Goal: Task Accomplishment & Management: Manage account settings

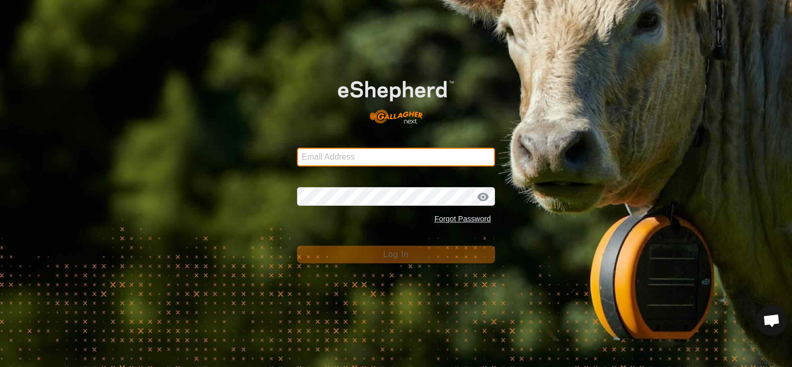
click at [351, 160] on input "Email Address" at bounding box center [396, 157] width 198 height 19
type input "[EMAIL_ADDRESS][DOMAIN_NAME]"
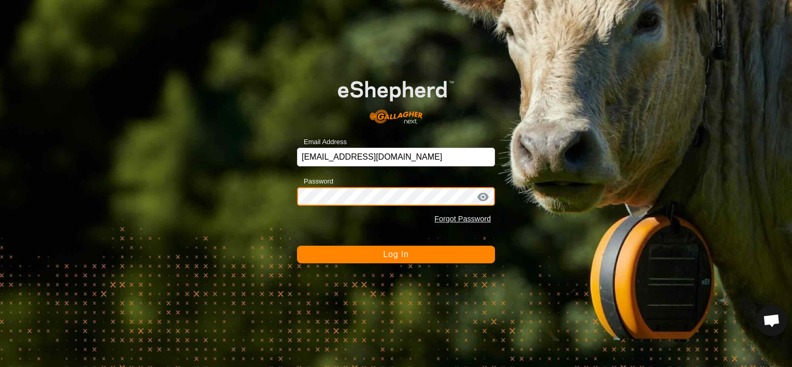
click at [297, 246] on button "Log In" at bounding box center [396, 255] width 198 height 18
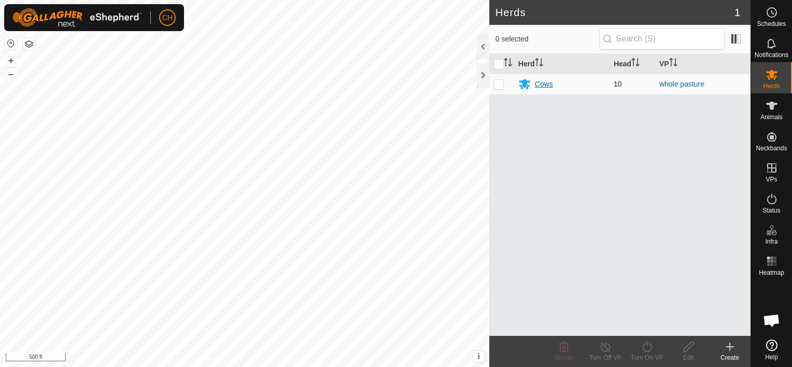
click at [541, 85] on div "Cows" at bounding box center [544, 84] width 18 height 11
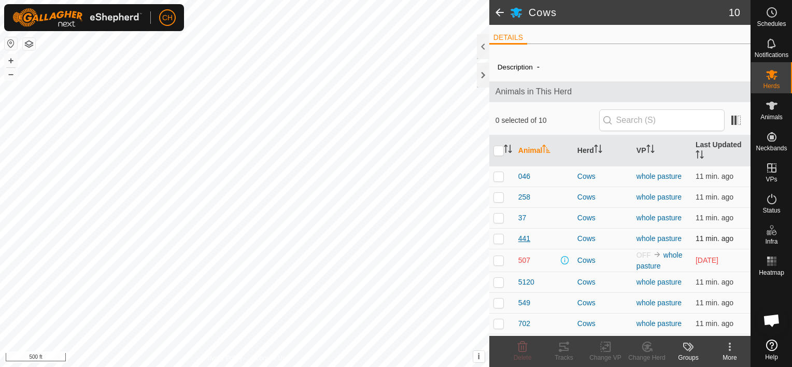
click at [526, 238] on span "441" at bounding box center [524, 238] width 12 height 11
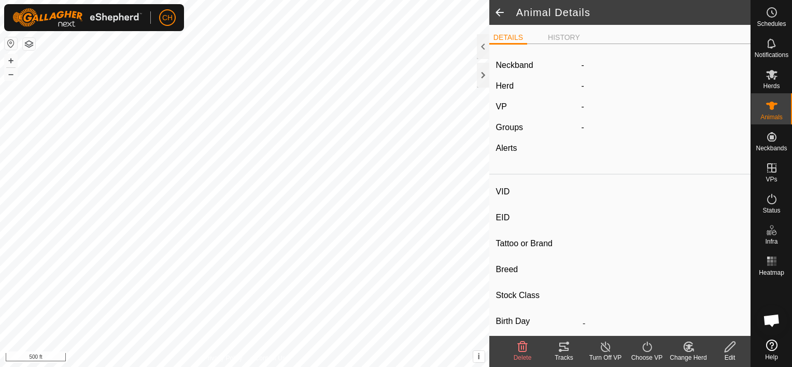
type input "441"
type input "-"
type input "CH short"
type input "-"
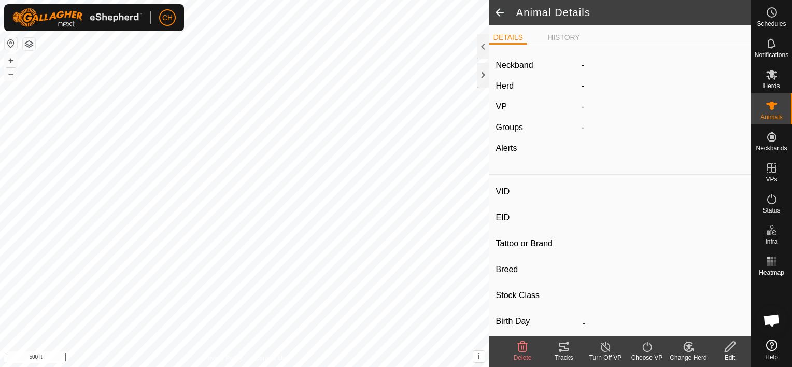
type input "0 kg"
type input "-"
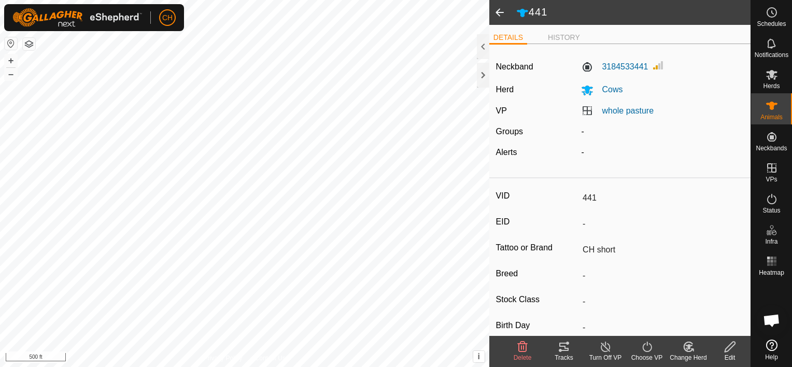
click at [567, 349] on icon at bounding box center [564, 347] width 12 height 12
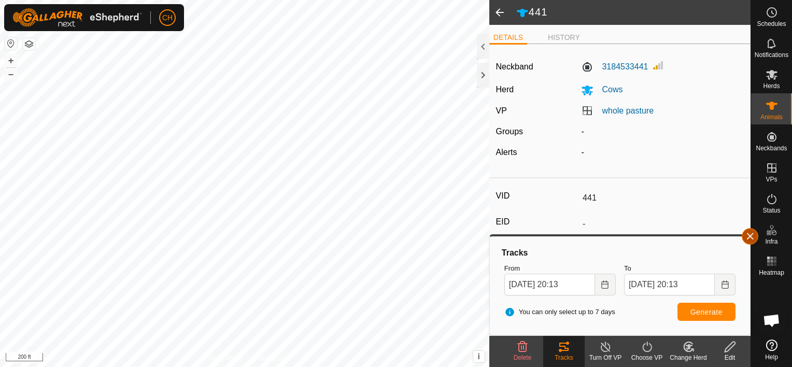
click at [750, 238] on button "button" at bounding box center [750, 236] width 17 height 17
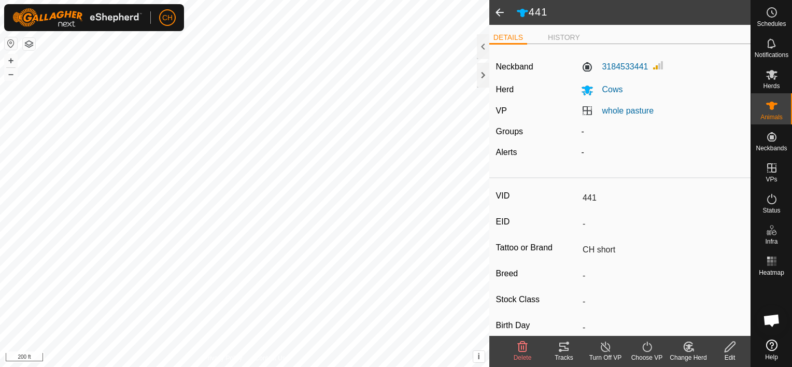
click at [500, 10] on span at bounding box center [499, 12] width 21 height 25
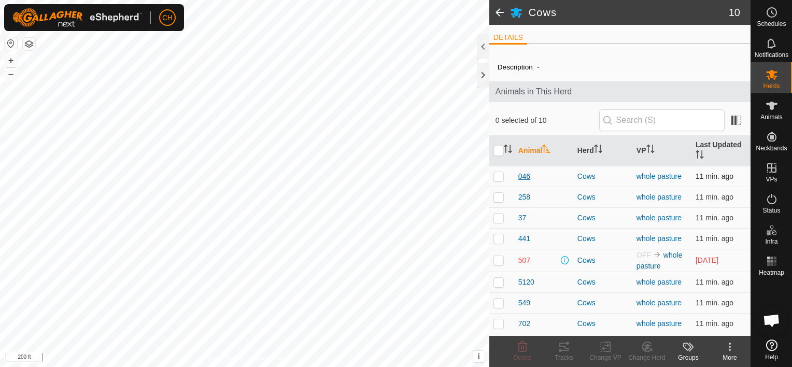
click at [525, 178] on span "046" at bounding box center [524, 176] width 12 height 11
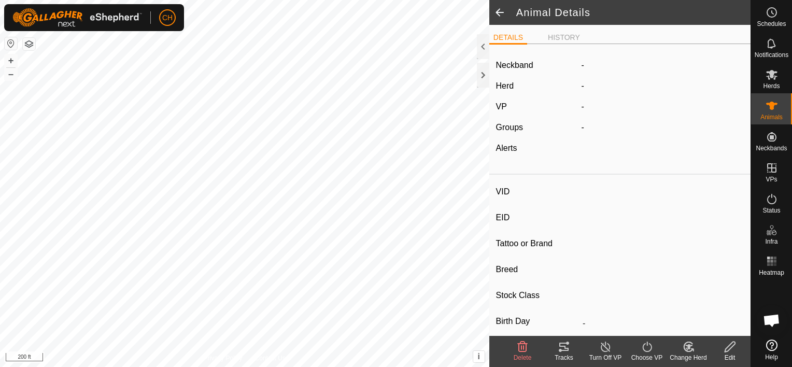
type input "046"
type input "-"
type input "[PERSON_NAME]"
type input "-"
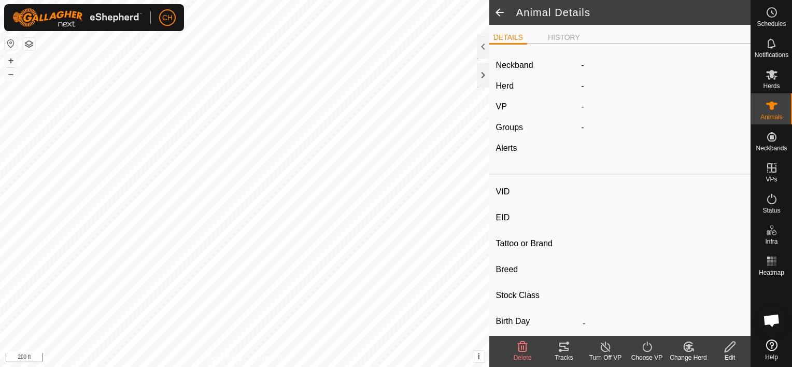
type input "0 kg"
type input "-"
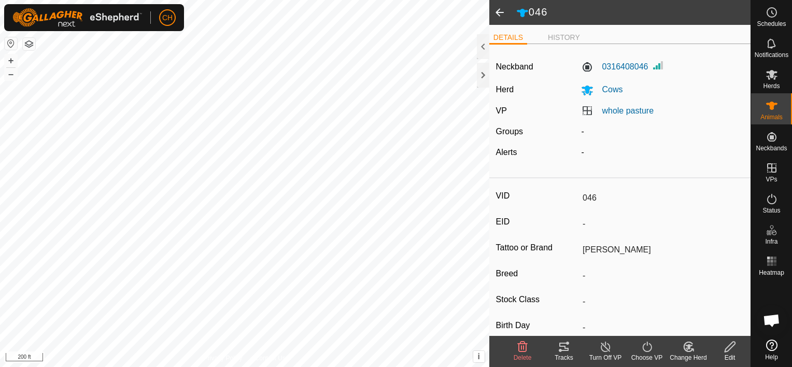
click at [496, 11] on span at bounding box center [499, 12] width 21 height 25
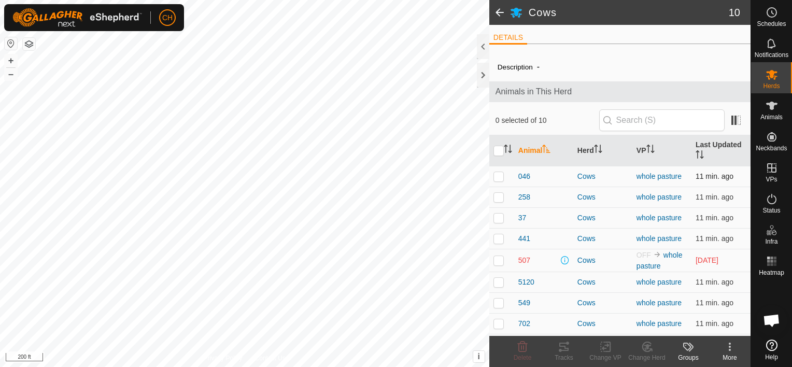
click at [497, 172] on p-tablecheckbox at bounding box center [498, 176] width 10 height 8
click at [562, 349] on icon at bounding box center [564, 347] width 12 height 12
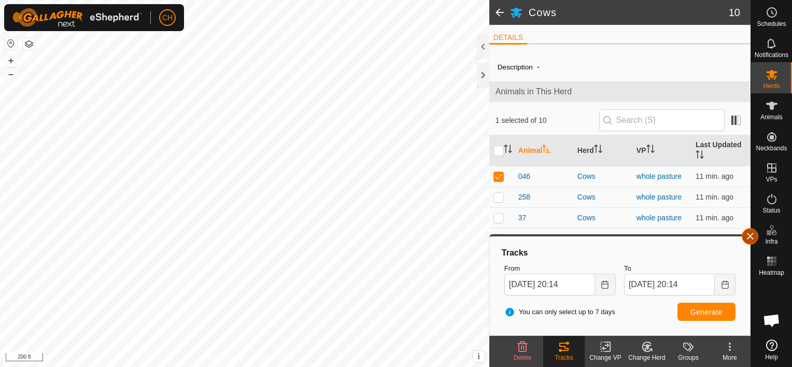
click at [748, 234] on button "button" at bounding box center [750, 236] width 17 height 17
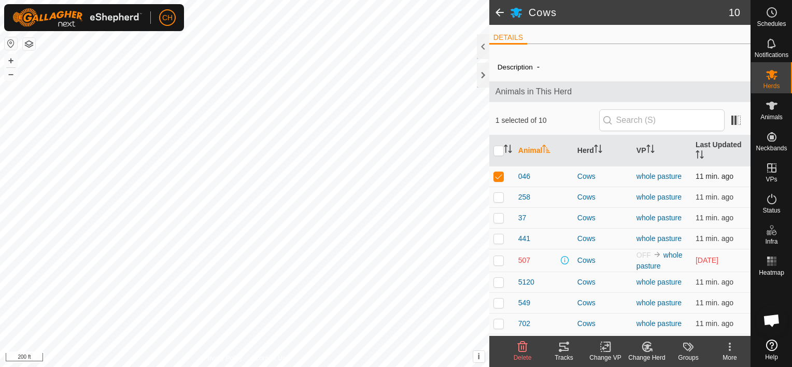
click at [502, 174] on p-checkbox at bounding box center [498, 176] width 10 height 8
checkbox input "false"
click at [498, 196] on p-checkbox at bounding box center [498, 197] width 10 height 8
checkbox input "true"
click at [562, 353] on div "Tracks" at bounding box center [563, 357] width 41 height 9
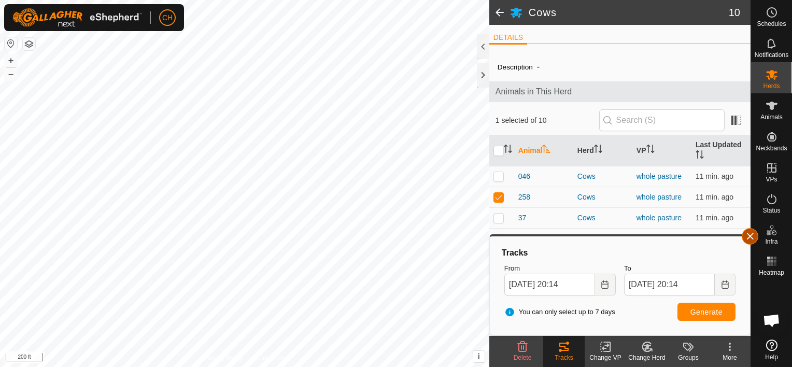
click at [745, 235] on button "button" at bounding box center [750, 236] width 17 height 17
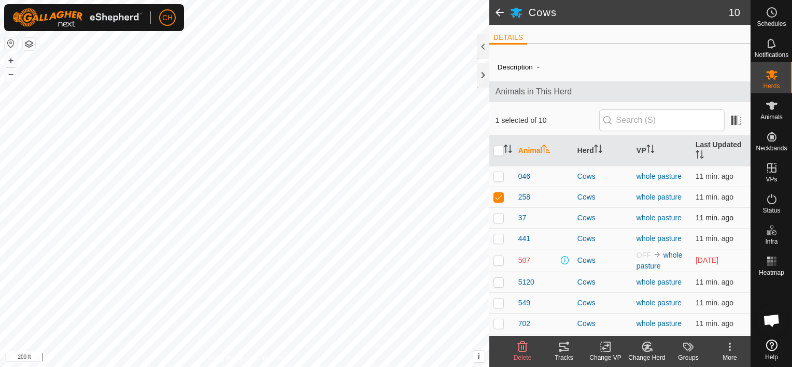
click at [502, 219] on td at bounding box center [501, 217] width 25 height 21
checkbox input "true"
click at [500, 197] on p-checkbox at bounding box center [498, 197] width 10 height 8
checkbox input "false"
click at [499, 280] on p-checkbox at bounding box center [498, 282] width 10 height 8
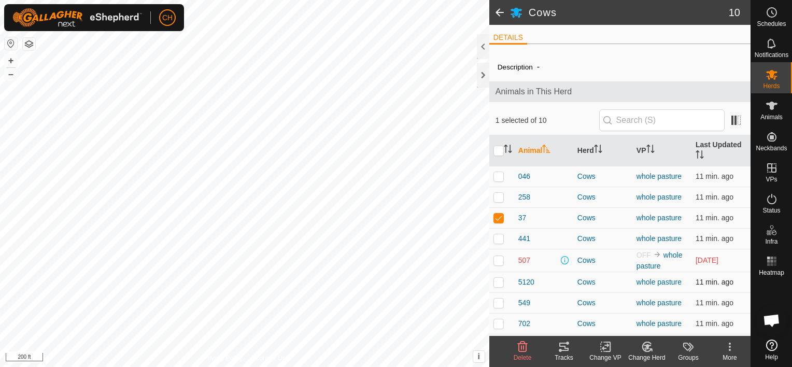
checkbox input "true"
click at [498, 212] on td at bounding box center [501, 217] width 25 height 21
checkbox input "false"
click at [566, 352] on icon at bounding box center [564, 347] width 12 height 12
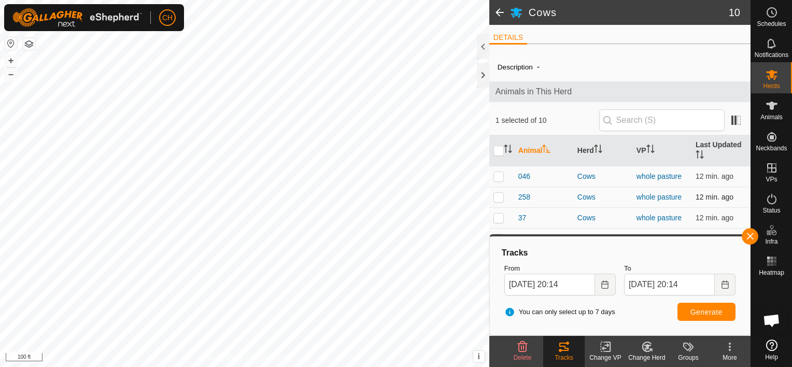
scroll to position [39, 0]
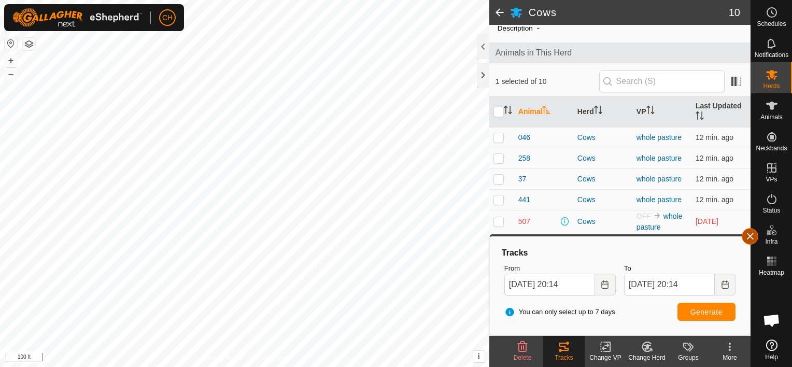
click at [752, 234] on button "button" at bounding box center [750, 236] width 17 height 17
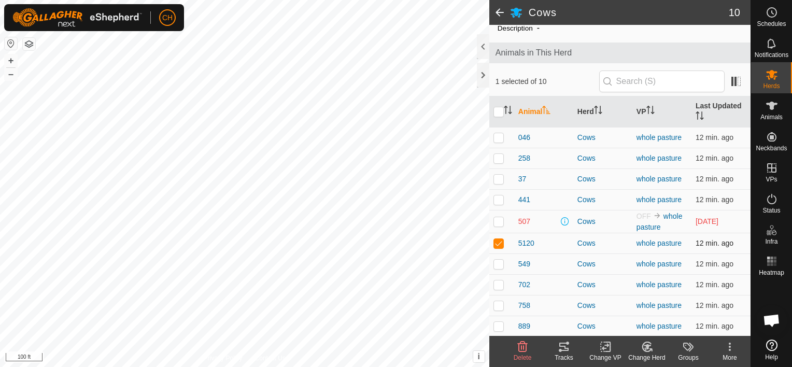
click at [500, 243] on p-checkbox at bounding box center [498, 243] width 10 height 8
checkbox input "false"
click at [499, 265] on p-checkbox at bounding box center [498, 264] width 10 height 8
checkbox input "true"
click at [562, 353] on div "Tracks" at bounding box center [563, 357] width 41 height 9
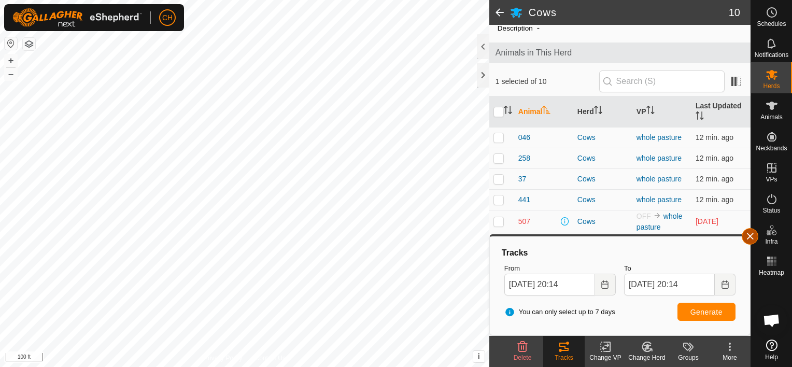
click at [748, 238] on button "button" at bounding box center [750, 236] width 17 height 17
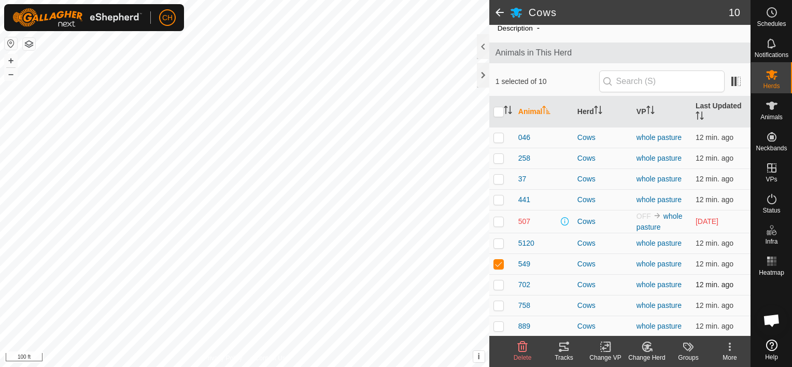
click at [502, 283] on p-checkbox at bounding box center [498, 284] width 10 height 8
checkbox input "true"
click at [497, 261] on p-checkbox at bounding box center [498, 264] width 10 height 8
checkbox input "false"
click at [564, 352] on icon at bounding box center [564, 347] width 12 height 12
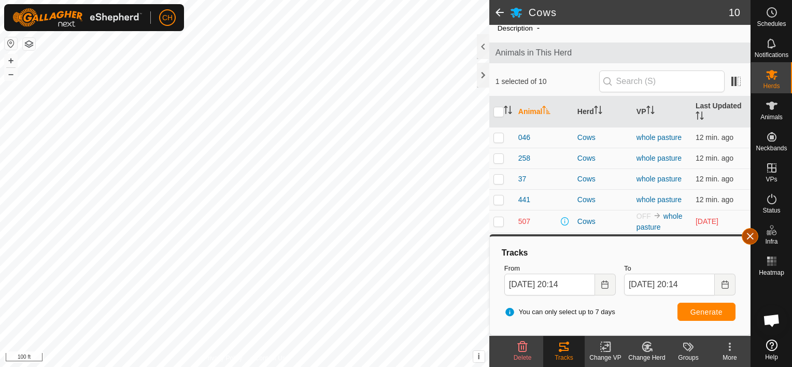
click at [752, 236] on button "button" at bounding box center [750, 236] width 17 height 17
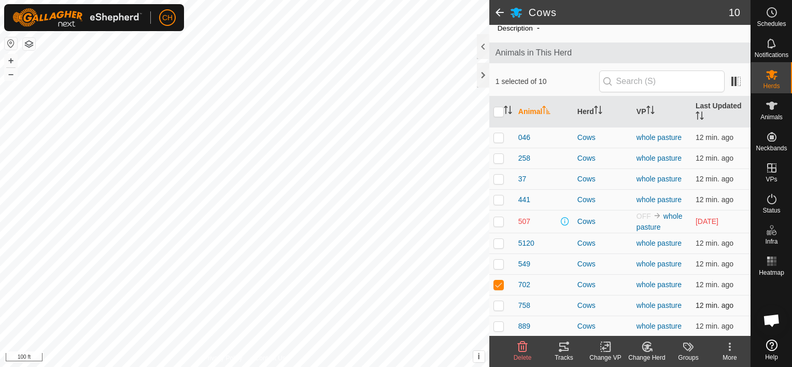
click at [499, 307] on p-checkbox at bounding box center [498, 305] width 10 height 8
checkbox input "true"
click at [500, 288] on td at bounding box center [501, 284] width 25 height 21
checkbox input "false"
click at [566, 355] on div "Tracks" at bounding box center [563, 357] width 41 height 9
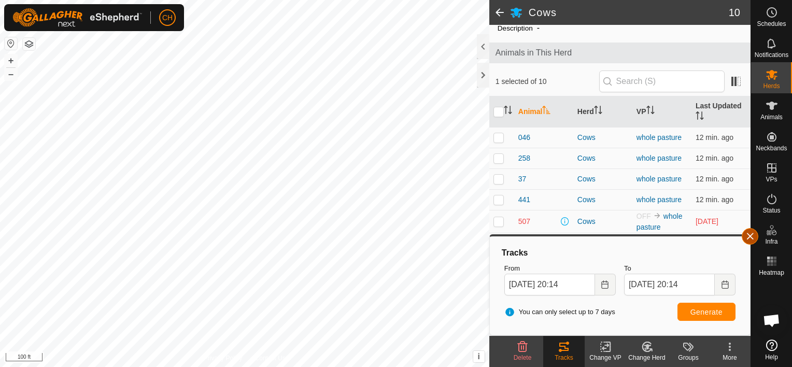
click at [749, 236] on button "button" at bounding box center [750, 236] width 17 height 17
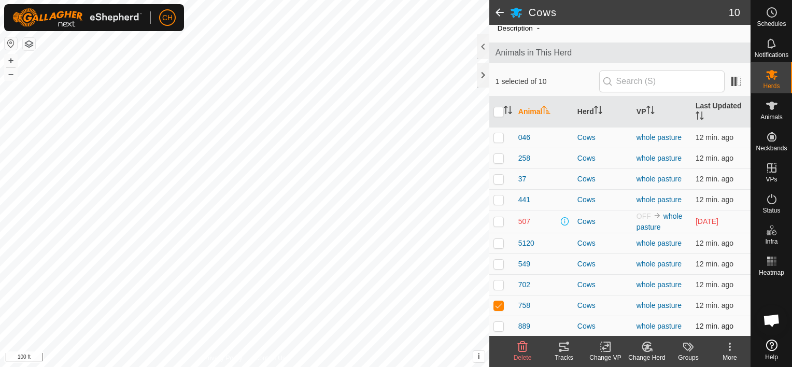
click at [496, 327] on p-checkbox at bounding box center [498, 326] width 10 height 8
checkbox input "true"
click at [494, 305] on div "Cows 10 DETAILS Description - Animals in This Herd 2 selected of 10 Animal Herd…" at bounding box center [375, 183] width 751 height 367
click at [501, 308] on p-checkbox at bounding box center [498, 305] width 10 height 8
checkbox input "false"
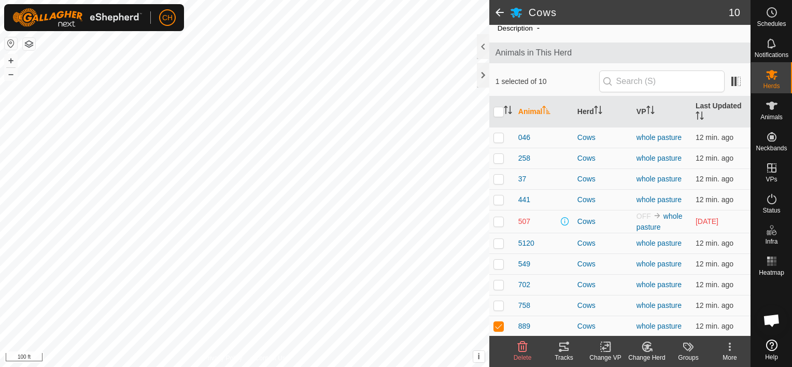
click at [564, 353] on div "Tracks" at bounding box center [563, 357] width 41 height 9
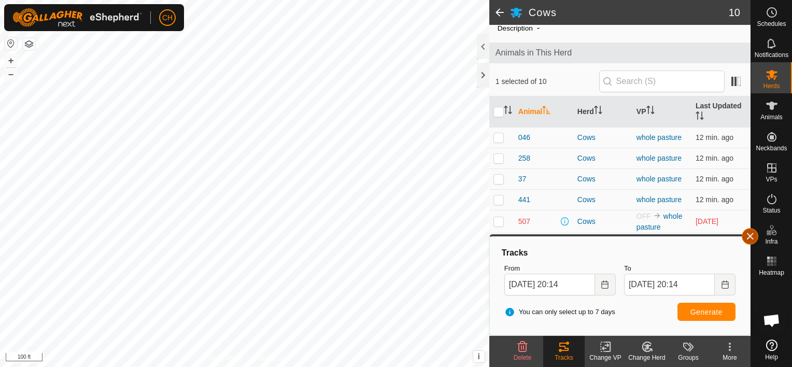
click at [750, 235] on button "button" at bounding box center [750, 236] width 17 height 17
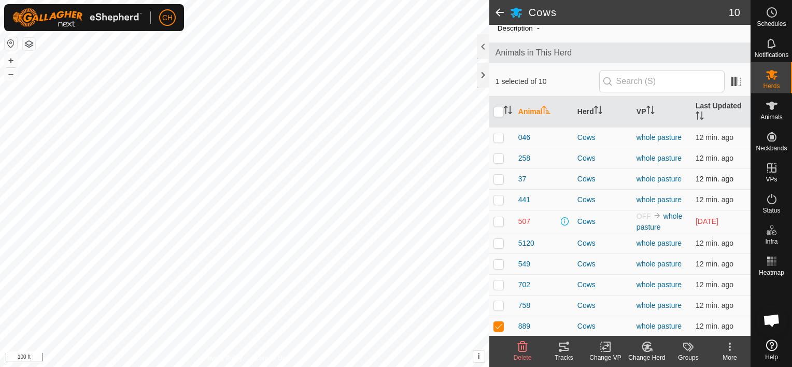
click at [498, 179] on p-checkbox at bounding box center [498, 179] width 10 height 8
checkbox input "true"
click at [501, 323] on p-checkbox at bounding box center [498, 326] width 10 height 8
checkbox input "false"
click at [646, 353] on div "Change Herd" at bounding box center [646, 357] width 41 height 9
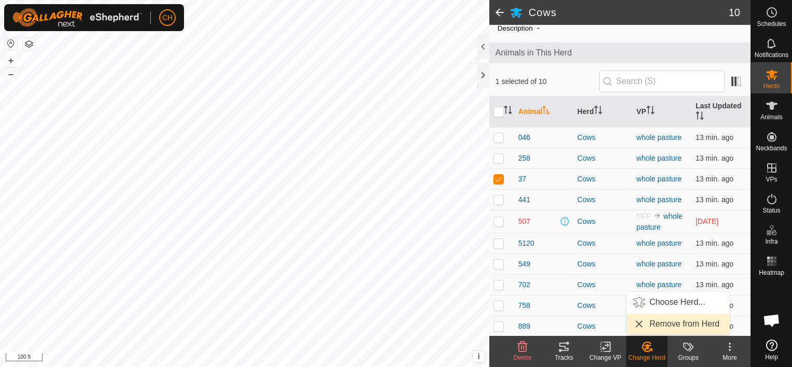
click at [669, 324] on link "Remove from Herd" at bounding box center [678, 324] width 103 height 21
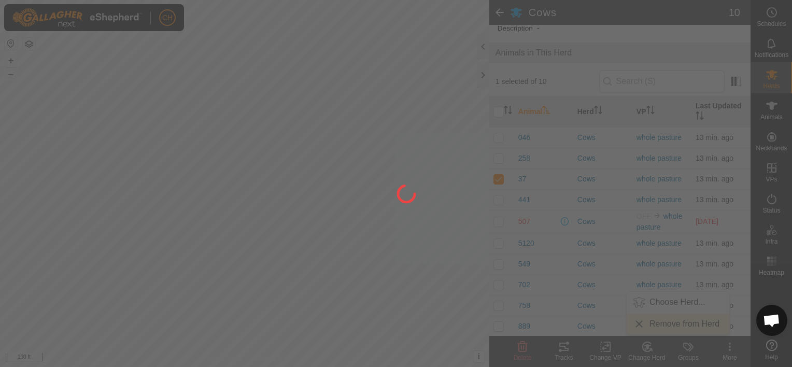
checkbox input "false"
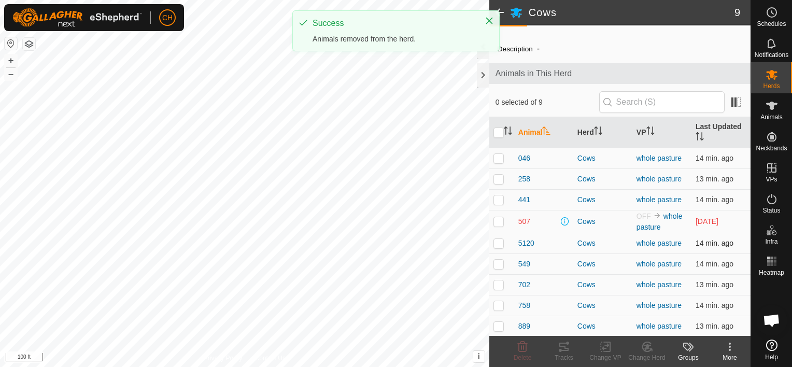
scroll to position [0, 0]
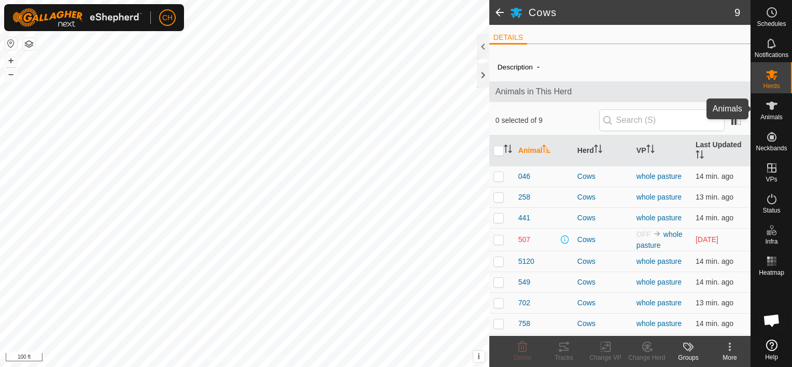
click at [776, 109] on icon at bounding box center [772, 106] width 12 height 12
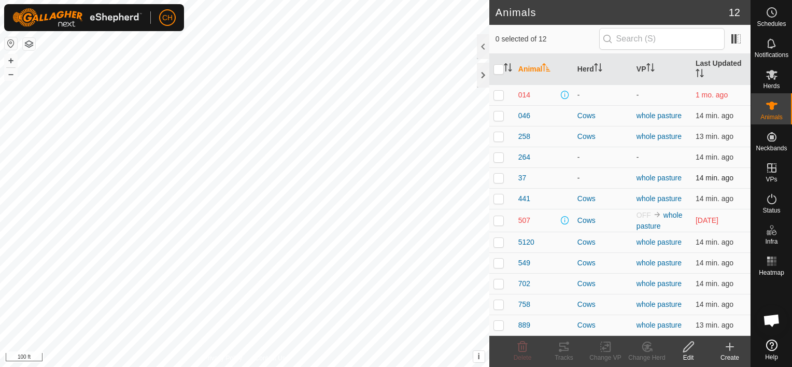
click at [500, 178] on p-checkbox at bounding box center [498, 178] width 10 height 8
click at [497, 180] on p-checkbox at bounding box center [498, 178] width 10 height 8
checkbox input "false"
click at [518, 179] on span "37" at bounding box center [522, 178] width 8 height 11
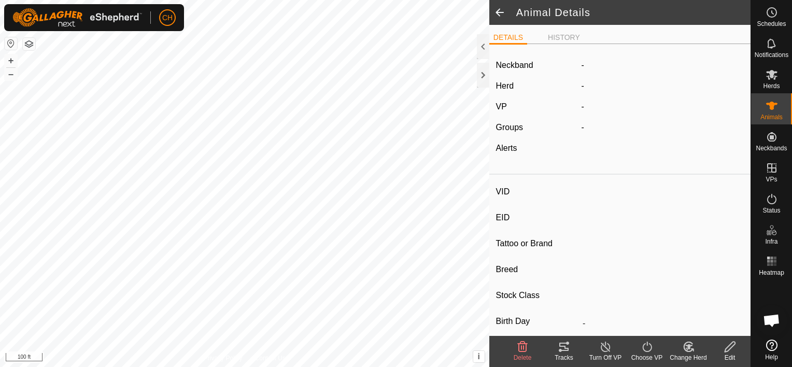
type input "37"
type input "-"
type input "old cow"
type input "Hereford"
type input "-"
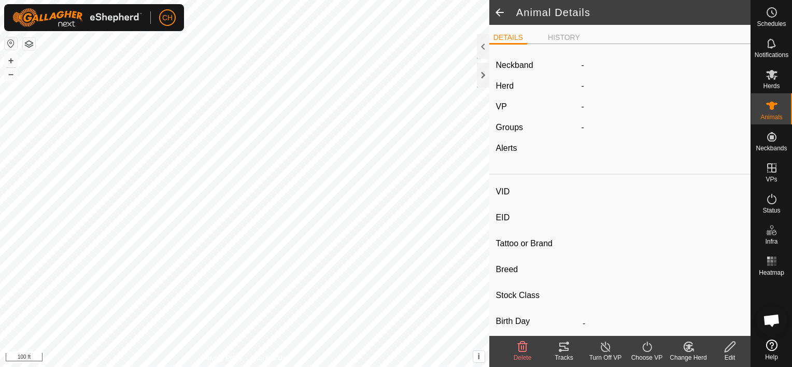
type input "0 kg"
type input "-"
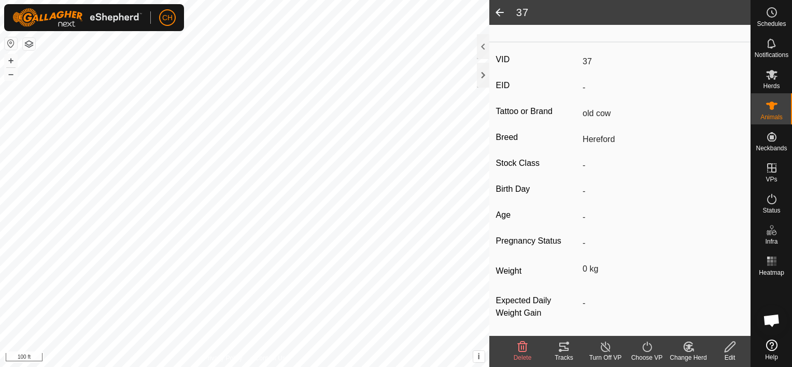
scroll to position [139, 0]
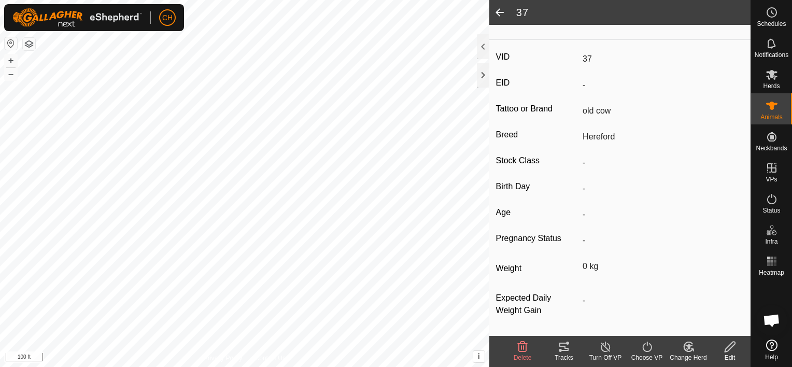
click at [606, 349] on icon at bounding box center [605, 347] width 13 height 12
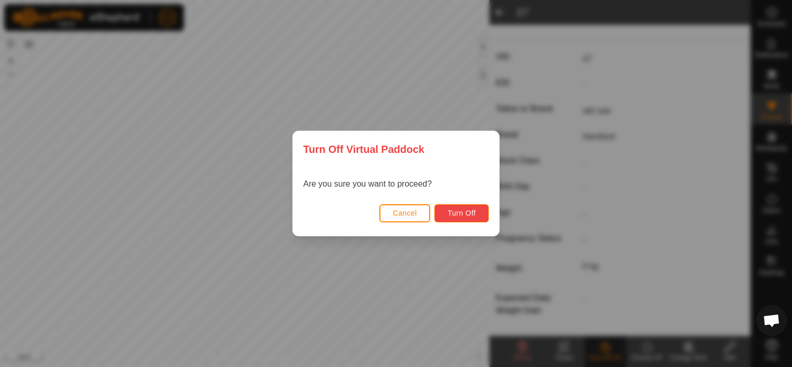
click at [462, 217] on span "Turn Off" at bounding box center [461, 213] width 29 height 8
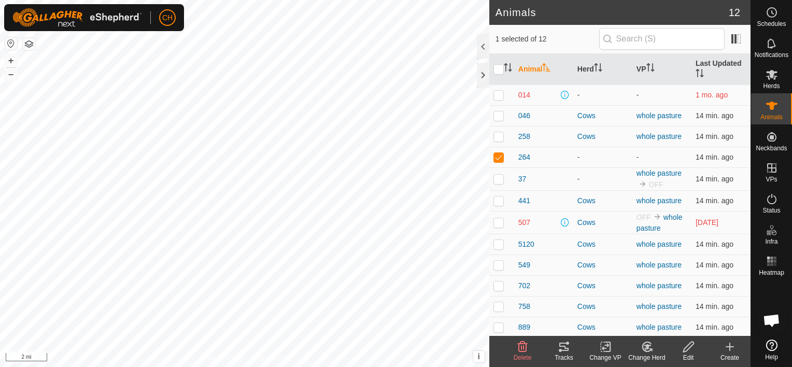
click at [565, 353] on div "Tracks" at bounding box center [563, 357] width 41 height 9
